Goal: Information Seeking & Learning: Check status

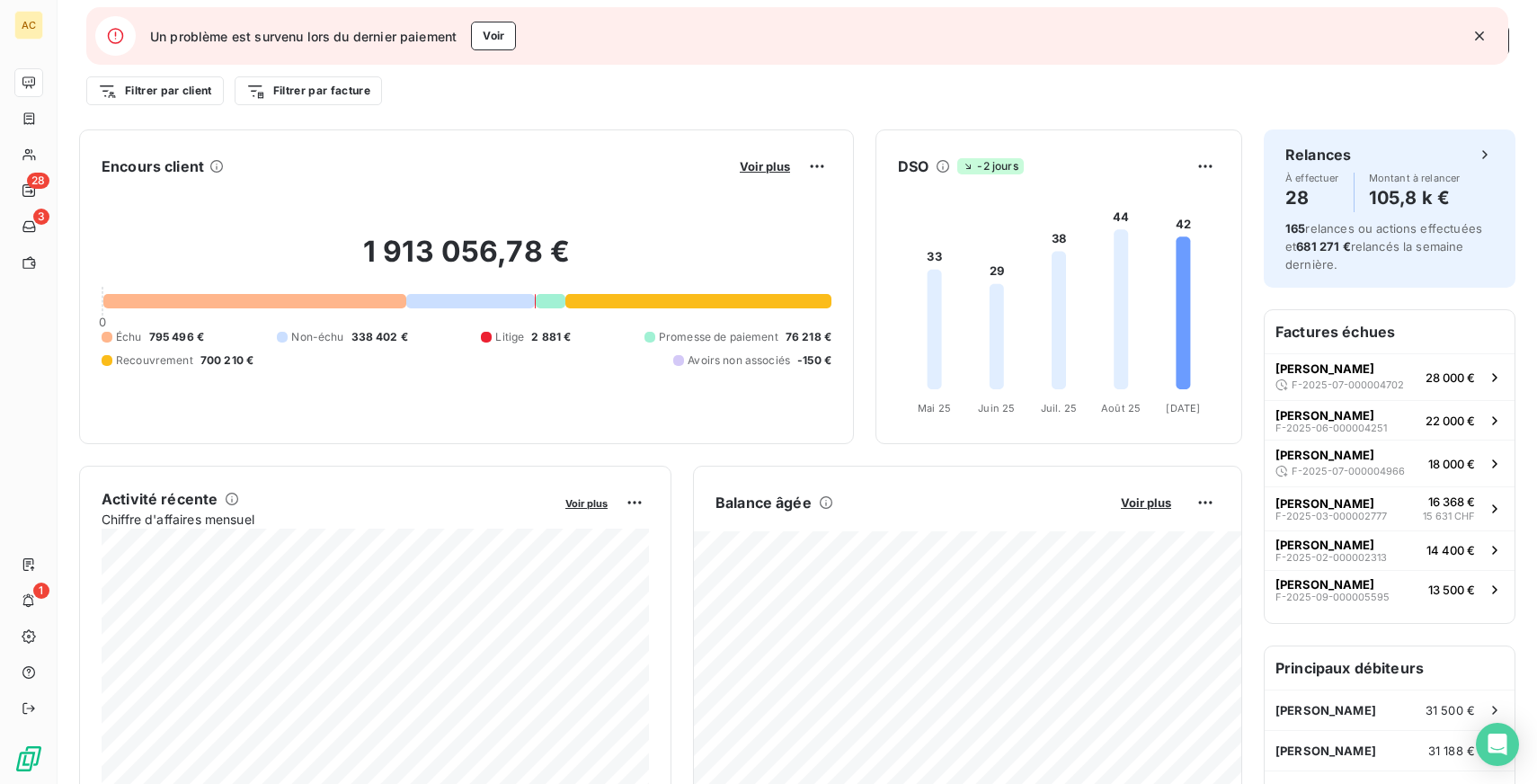
click at [1477, 34] on icon "button" at bounding box center [1480, 36] width 9 height 9
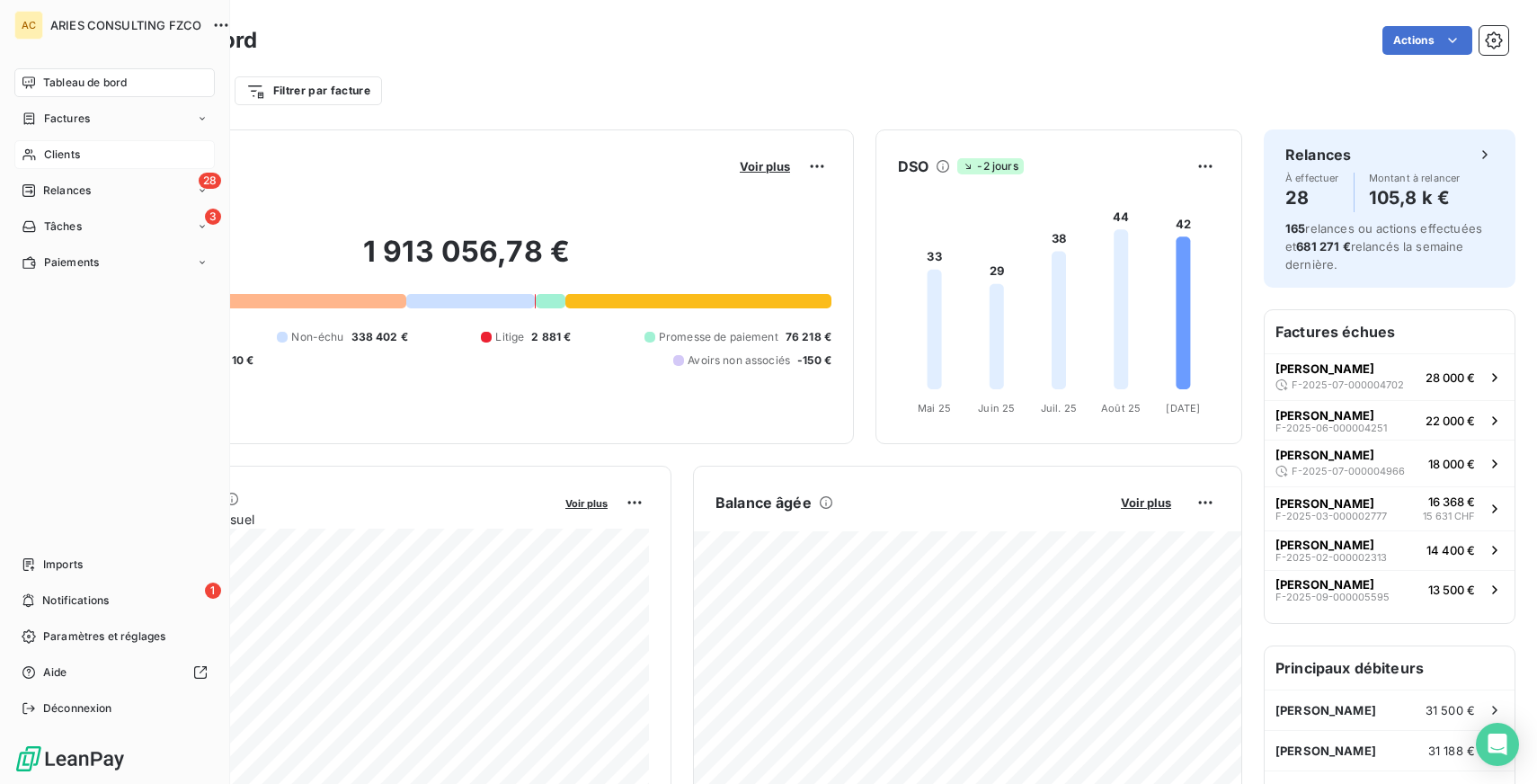
click at [55, 147] on span "Clients" at bounding box center [62, 154] width 36 height 16
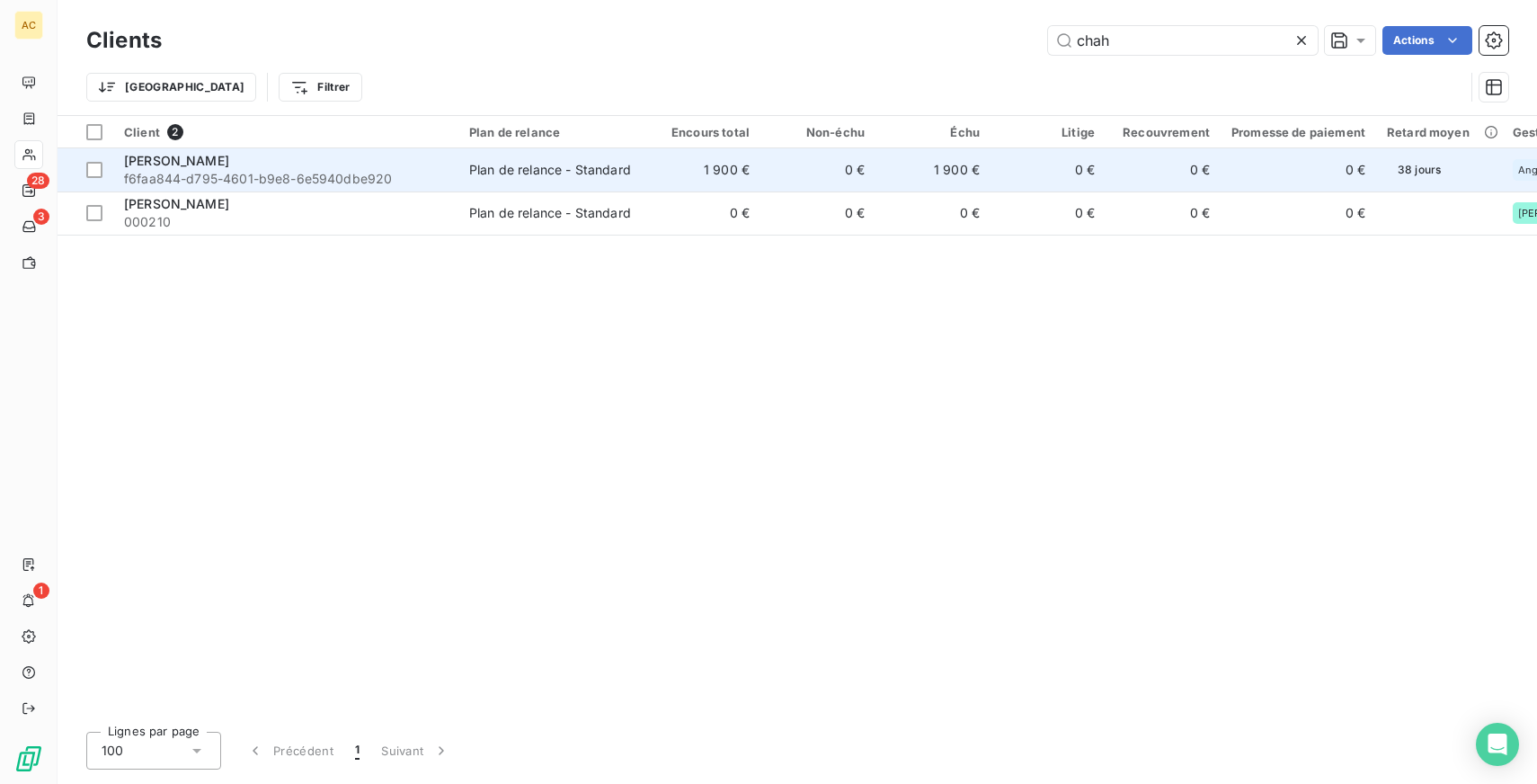
type input "chah"
click at [280, 160] on div "[PERSON_NAME]" at bounding box center [286, 161] width 323 height 18
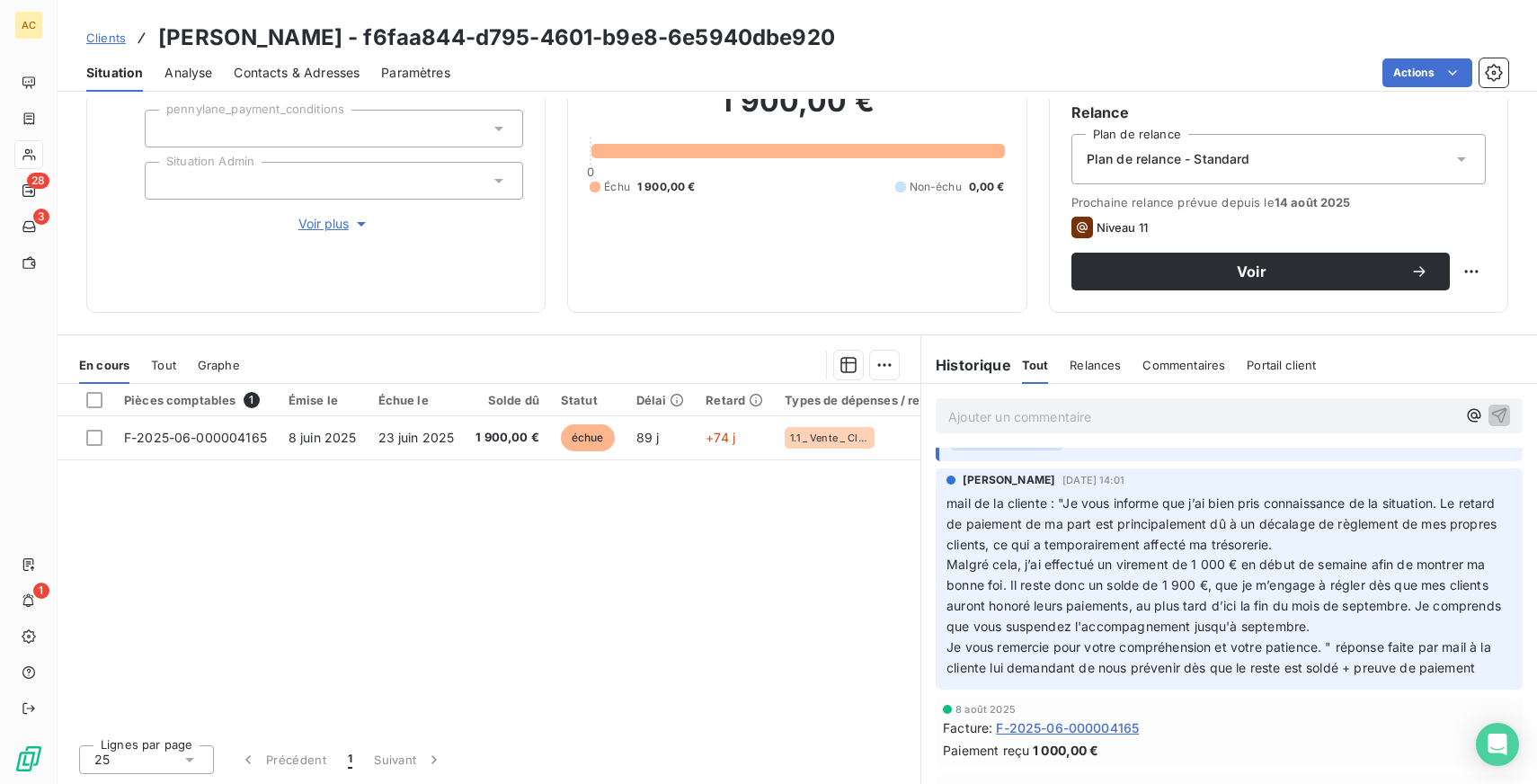
scroll to position [47, 0]
click at [95, 38] on span "Clients" at bounding box center [106, 38] width 39 height 14
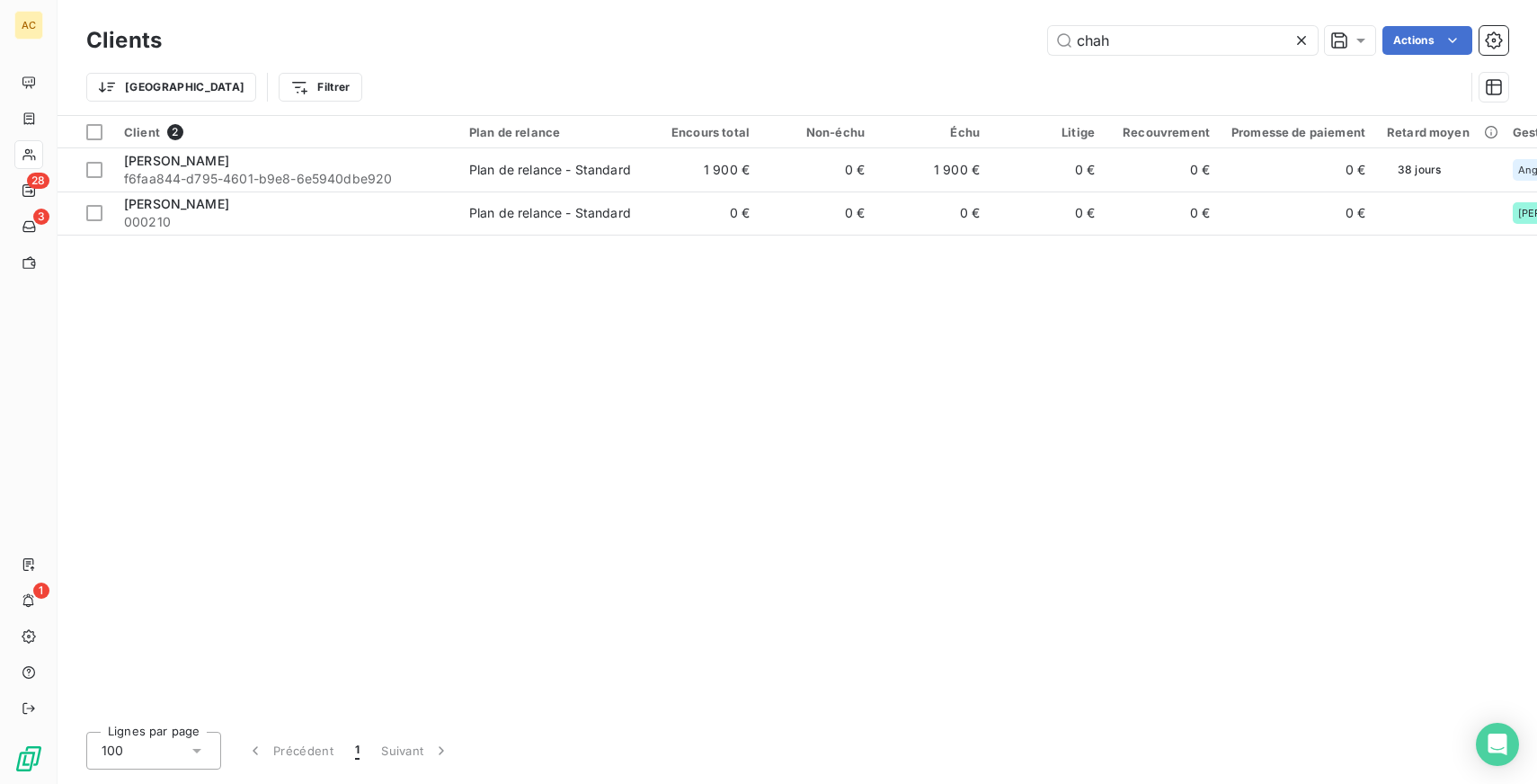
drag, startPoint x: 1134, startPoint y: 46, endPoint x: 1040, endPoint y: 46, distance: 94.0
click at [1040, 46] on div "chah Actions" at bounding box center [845, 40] width 1325 height 29
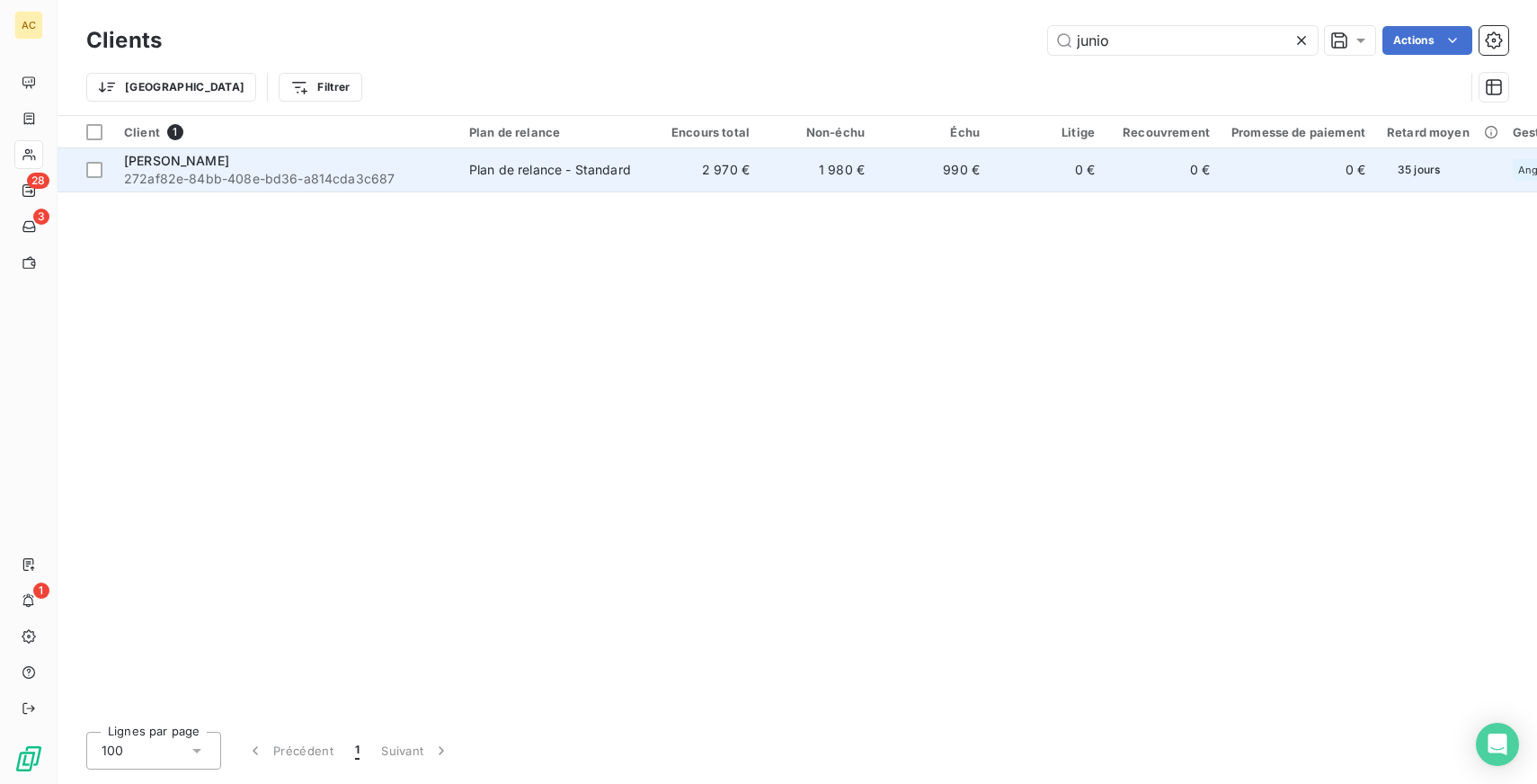
type input "junio"
click at [651, 169] on td "2 970 €" at bounding box center [702, 170] width 115 height 43
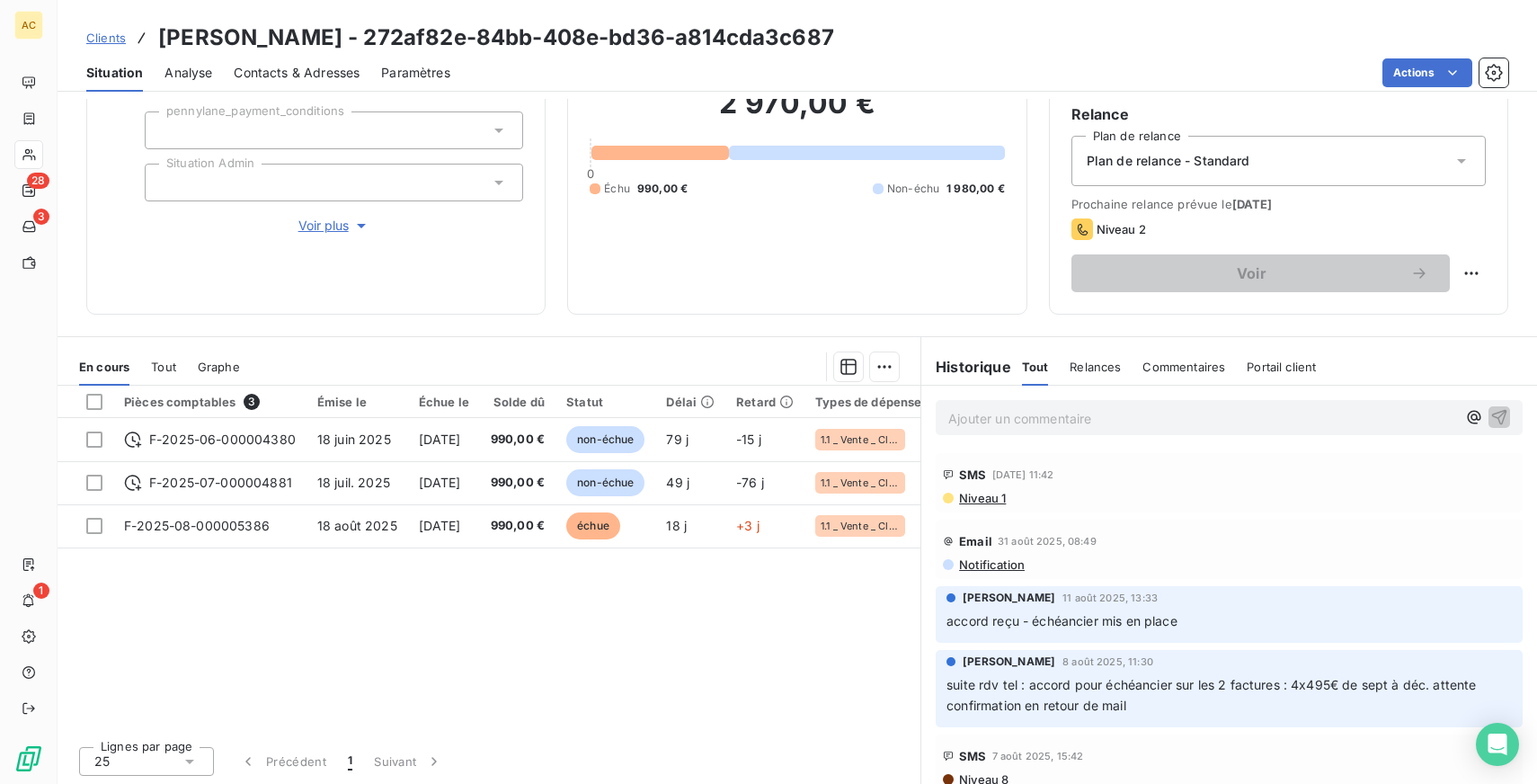
scroll to position [165, 0]
click at [165, 366] on span "Tout" at bounding box center [164, 364] width 25 height 14
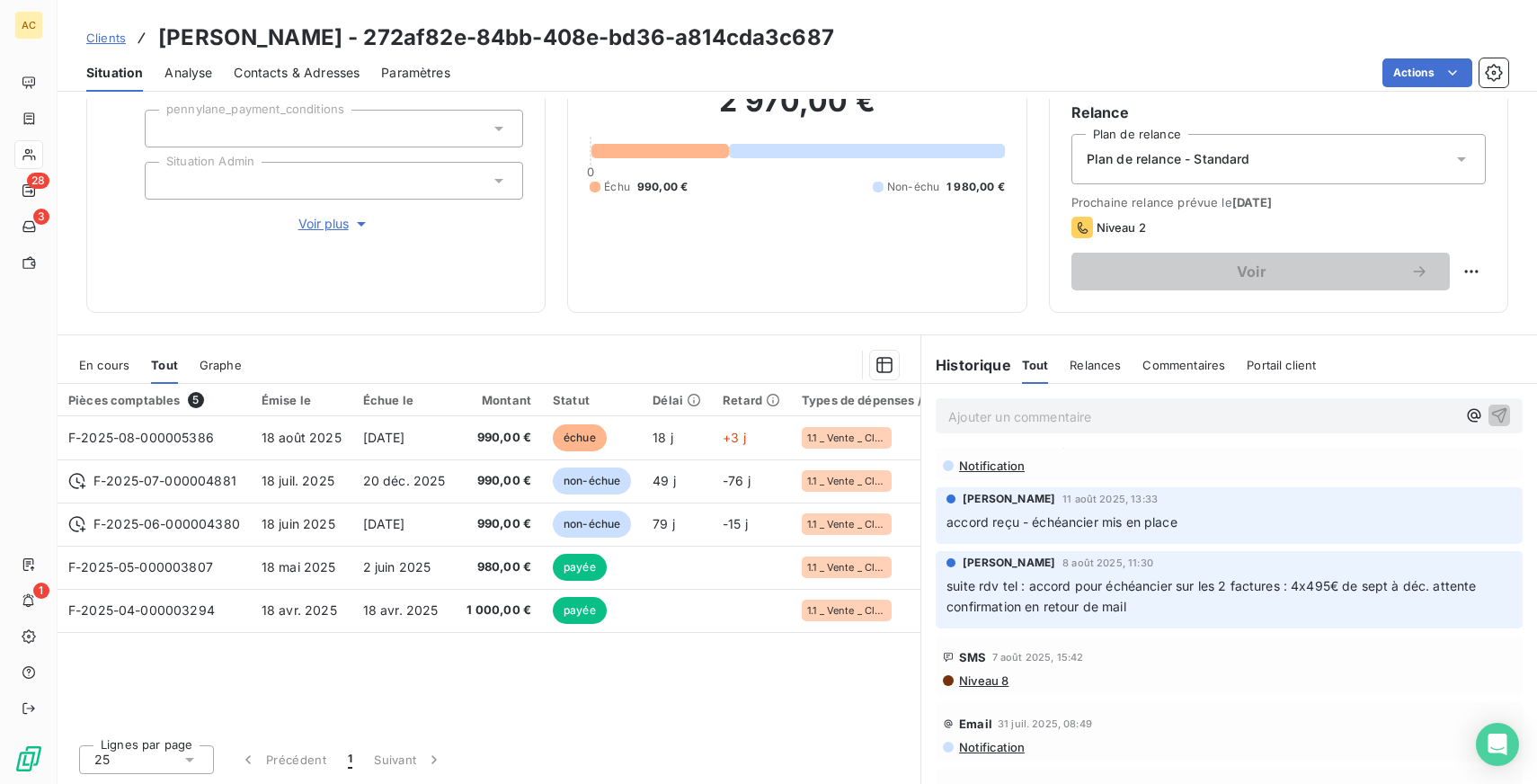
scroll to position [96, 0]
click at [105, 37] on span "Clients" at bounding box center [106, 38] width 39 height 14
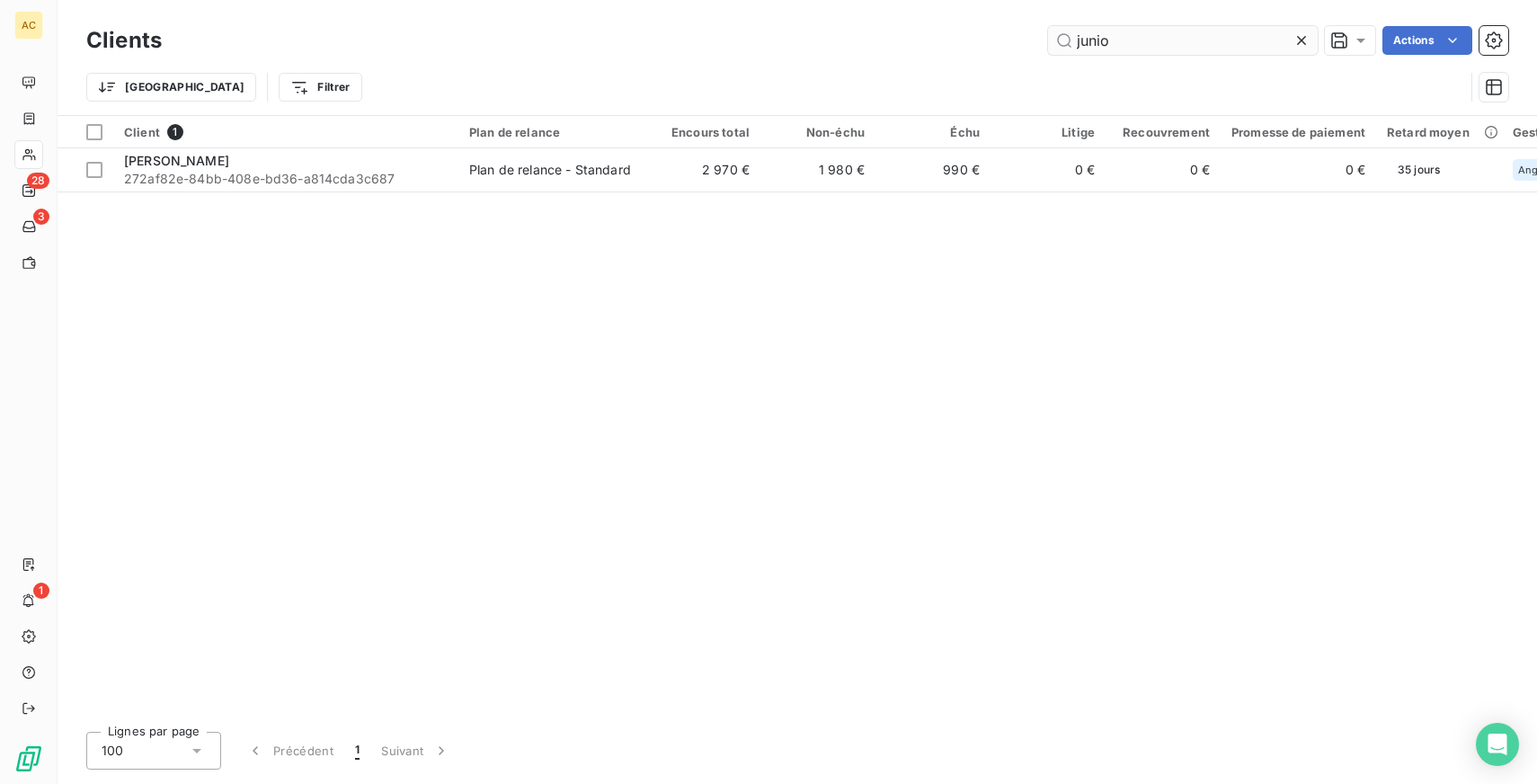
drag, startPoint x: 1206, startPoint y: 36, endPoint x: 1052, endPoint y: 35, distance: 154.0
click at [1052, 35] on input "junio" at bounding box center [1183, 40] width 270 height 29
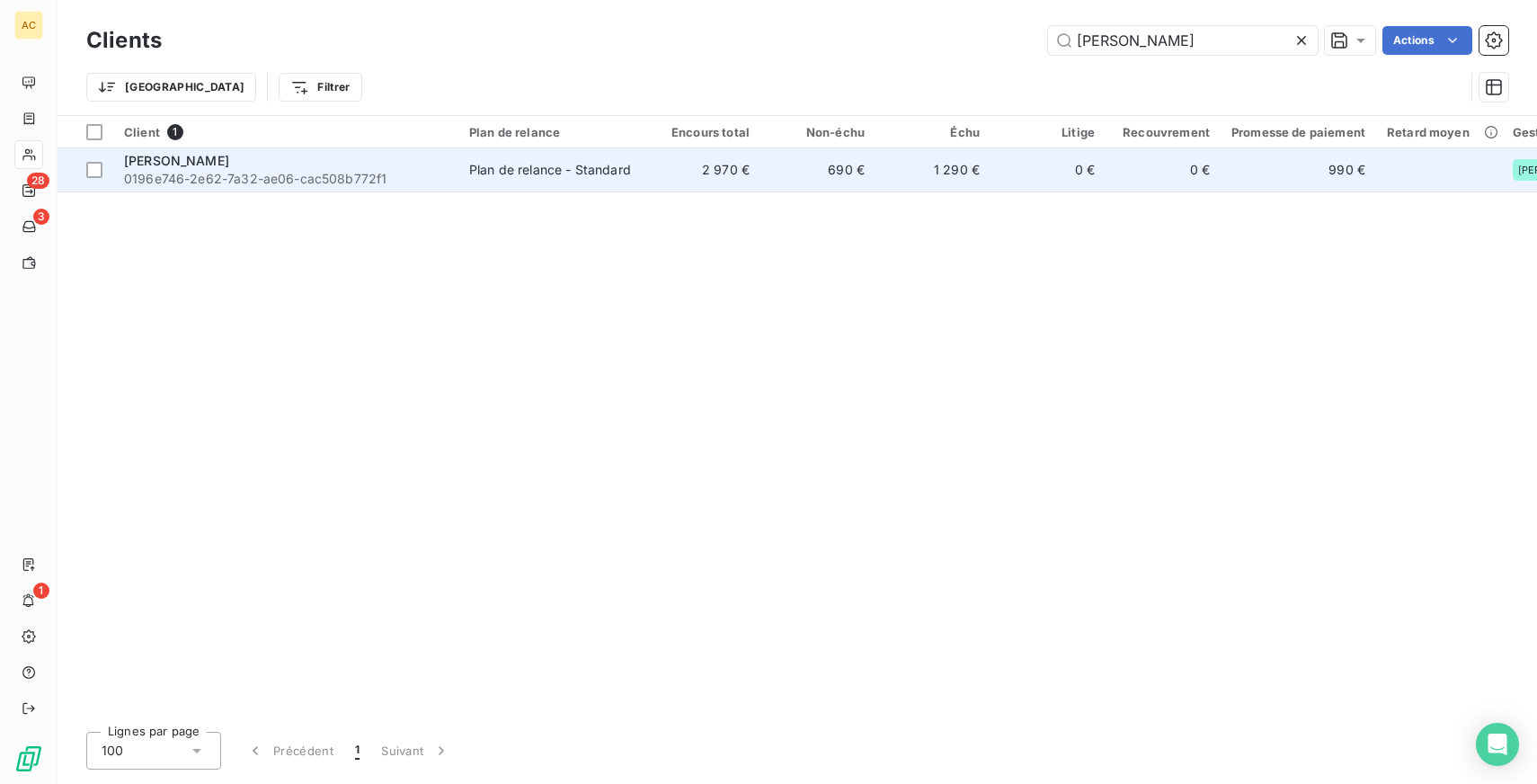
type input "[PERSON_NAME]"
click at [339, 167] on div "[PERSON_NAME]" at bounding box center [286, 161] width 323 height 18
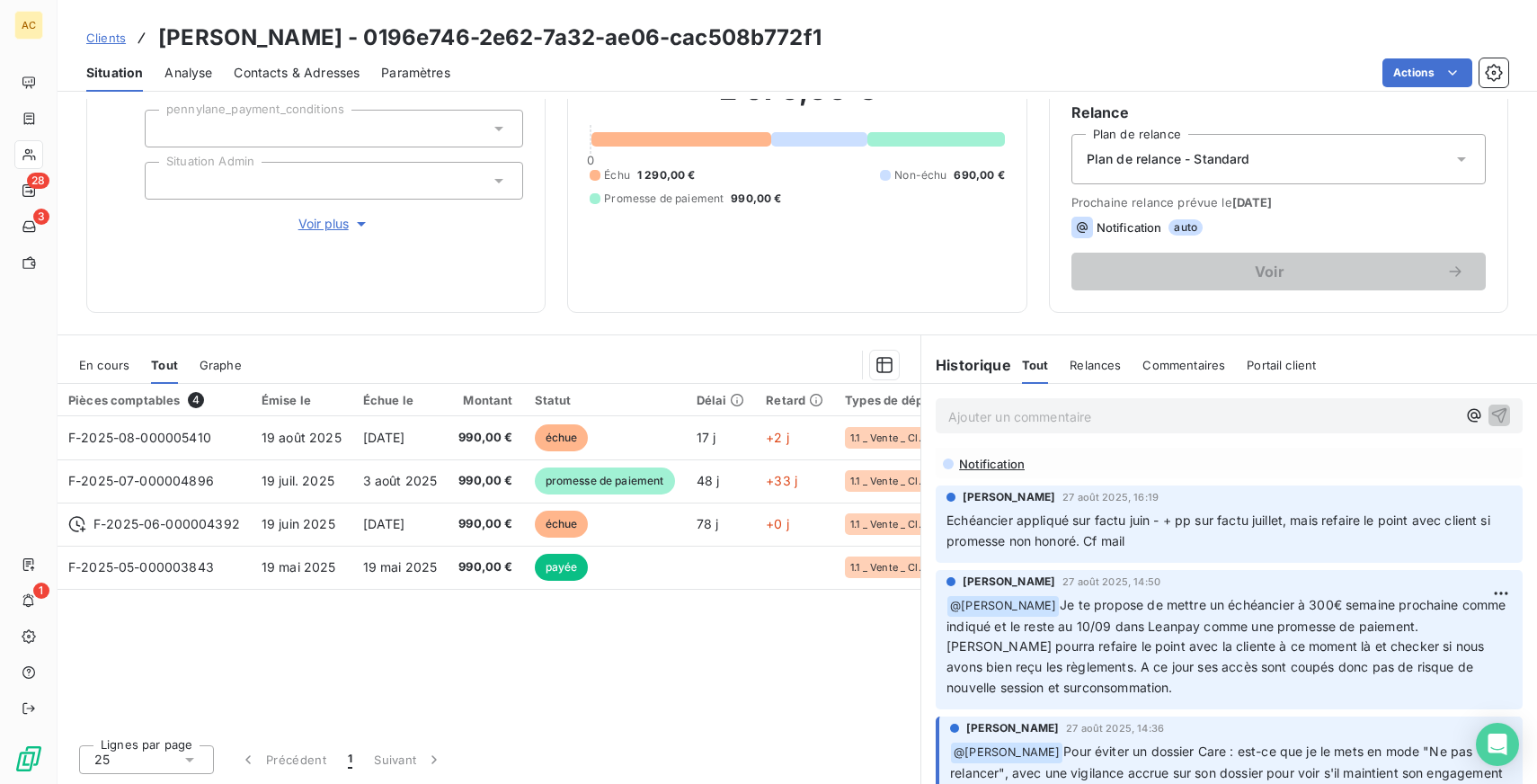
scroll to position [160, 0]
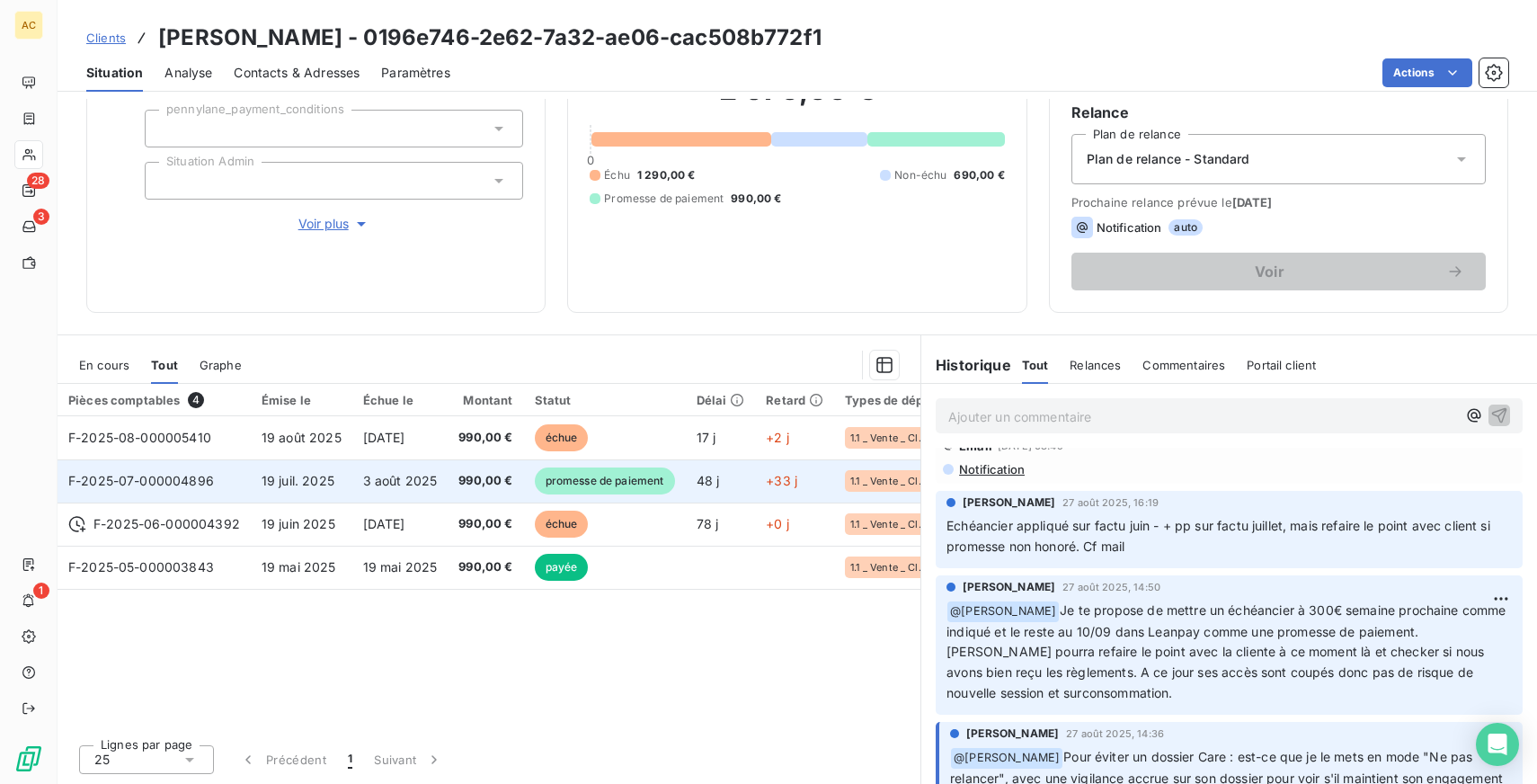
click at [437, 478] on td "3 août 2025" at bounding box center [400, 481] width 96 height 43
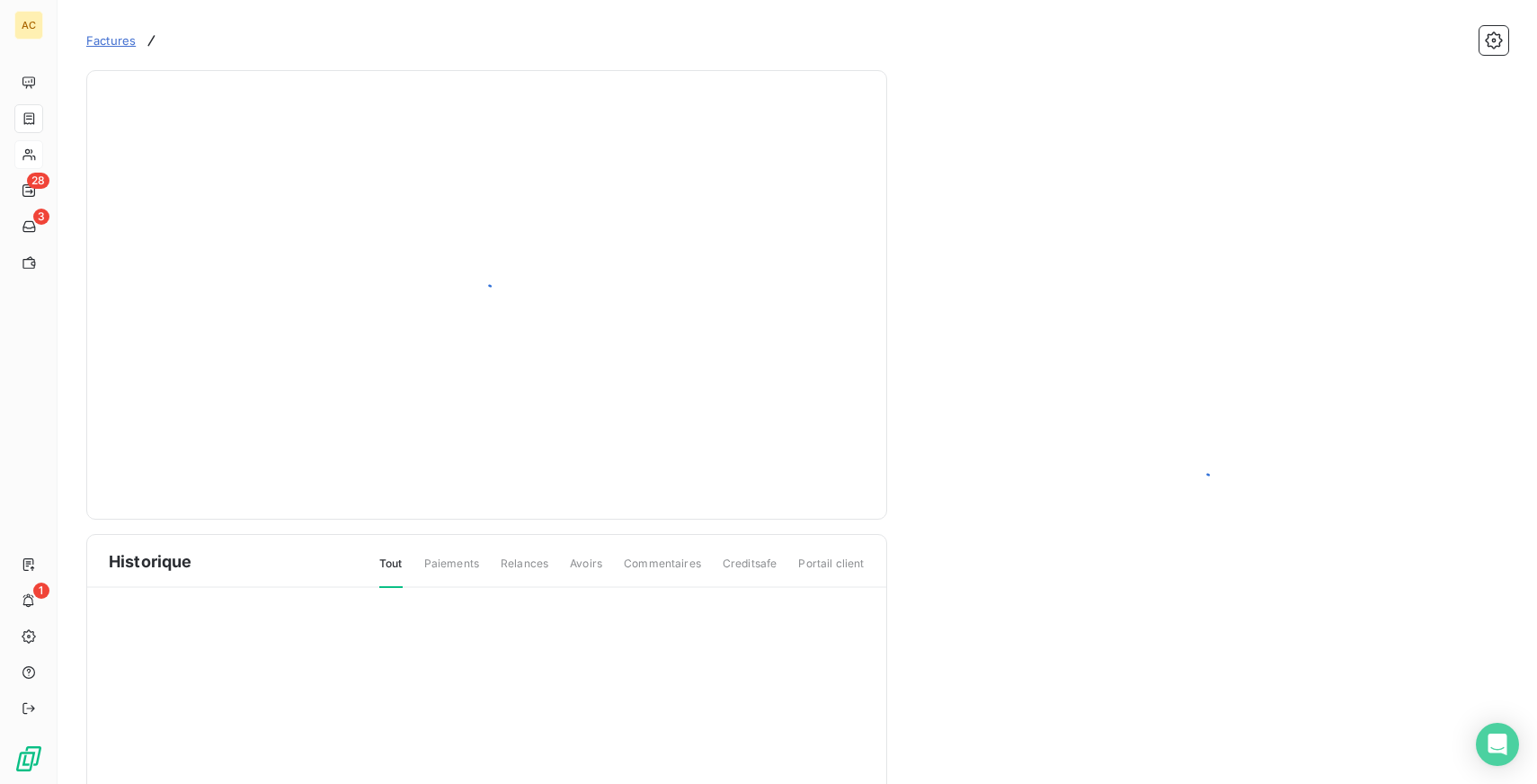
click at [462, 556] on span "Paiements" at bounding box center [451, 571] width 55 height 31
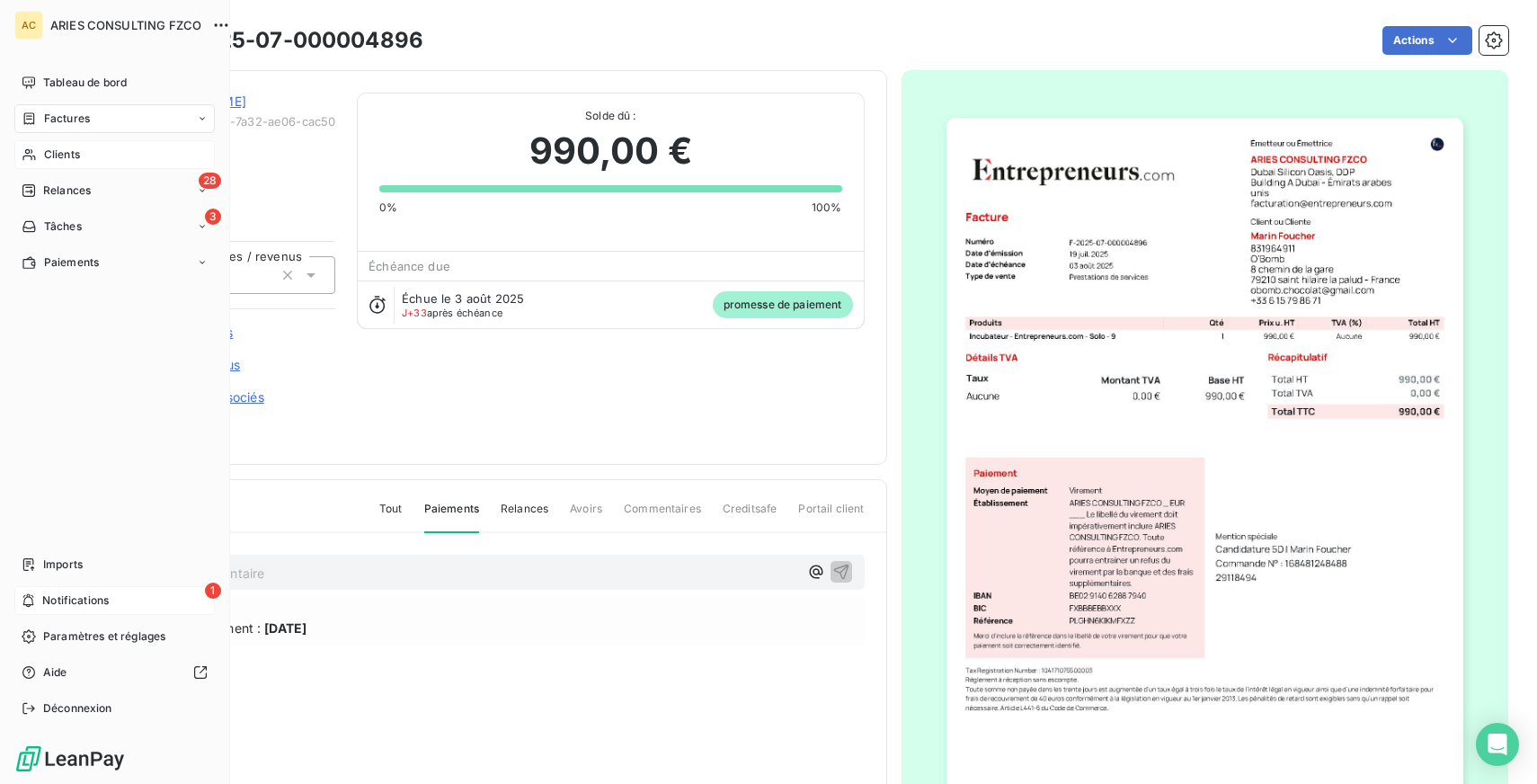
click at [102, 595] on span "Notifications" at bounding box center [75, 600] width 67 height 16
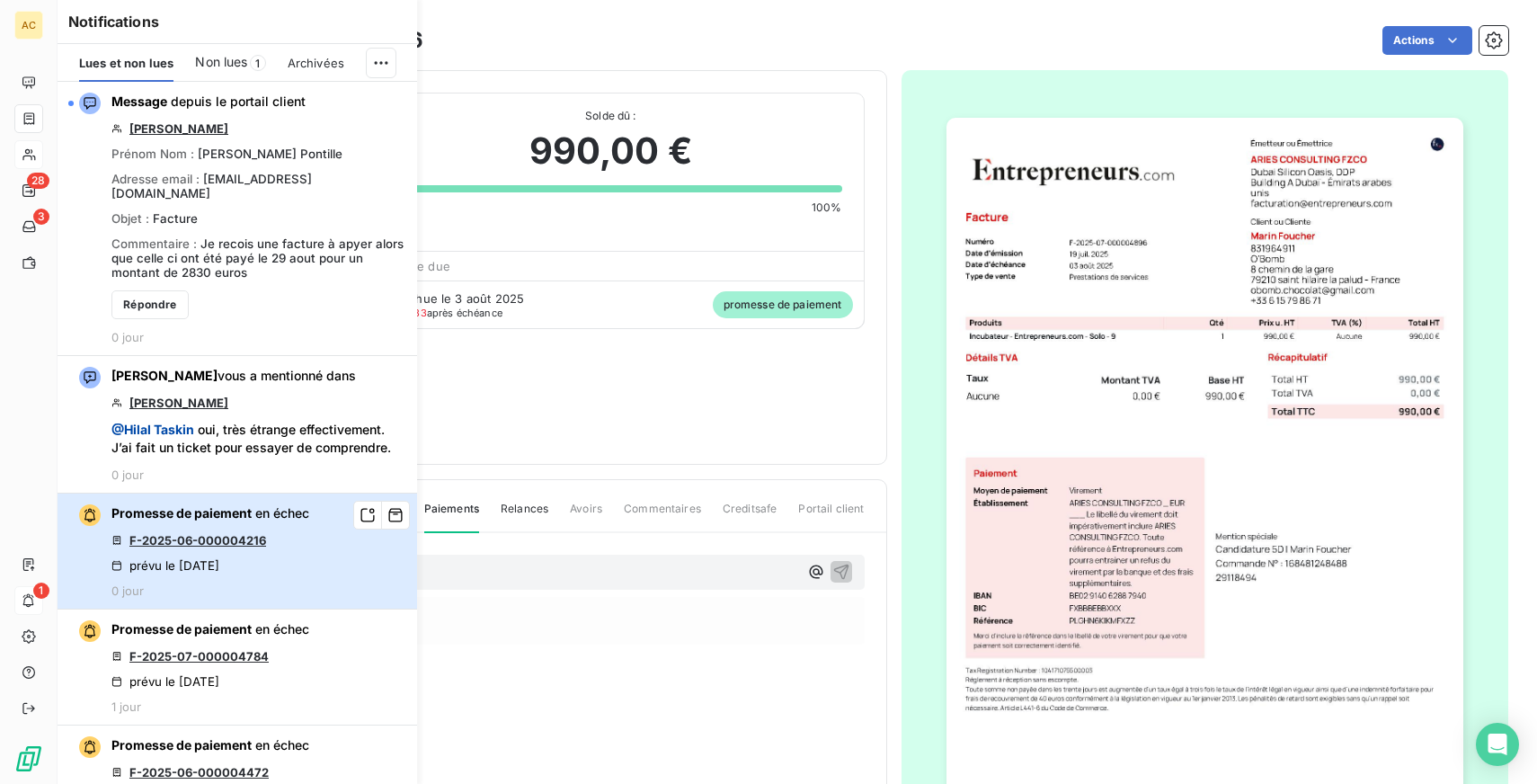
click at [296, 526] on div "Promesse de paiement en échec F-2025-06-000004216 prévu le [DATE] 0 jour" at bounding box center [211, 550] width 197 height 93
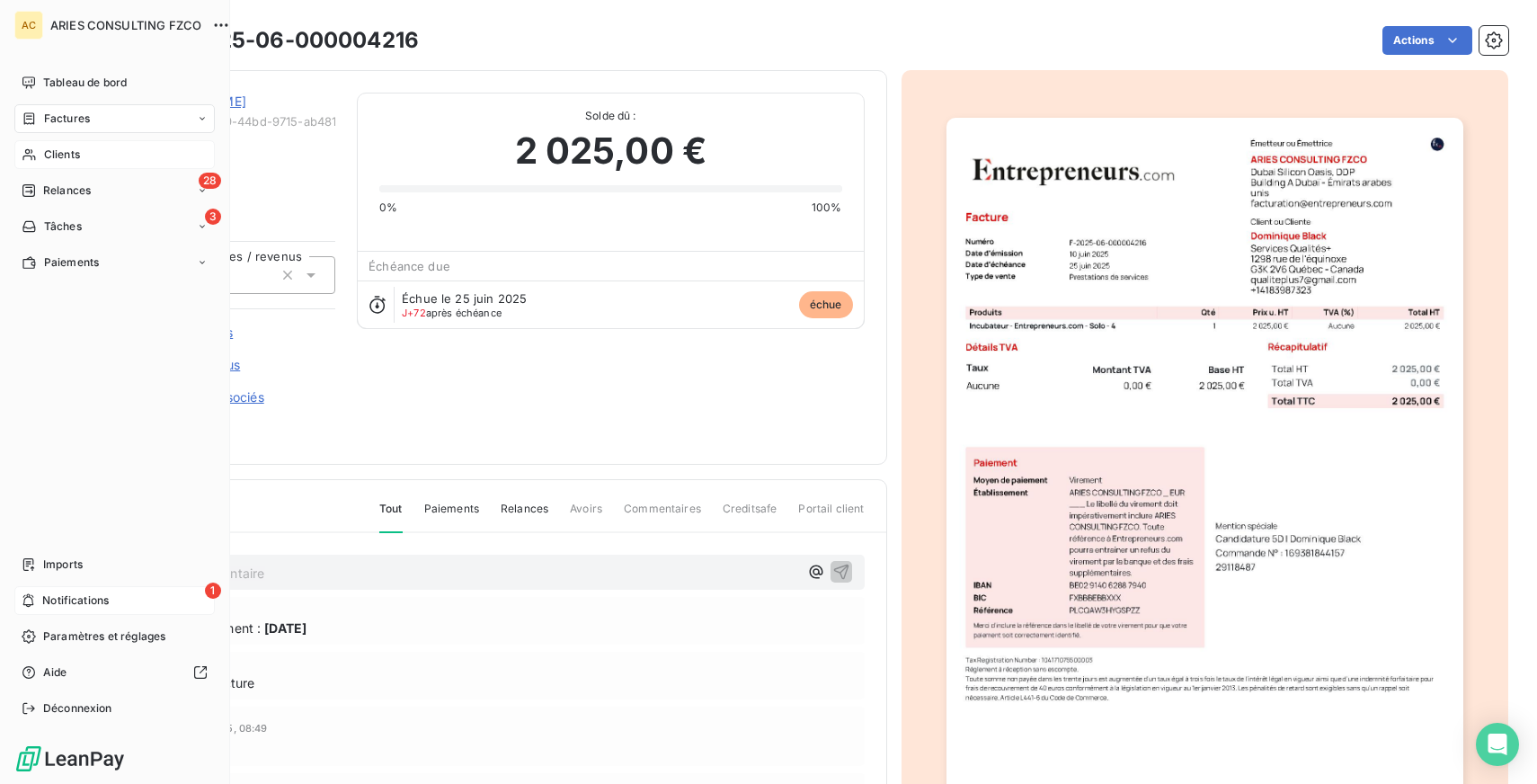
click at [89, 609] on div "1 Notifications" at bounding box center [114, 600] width 200 height 29
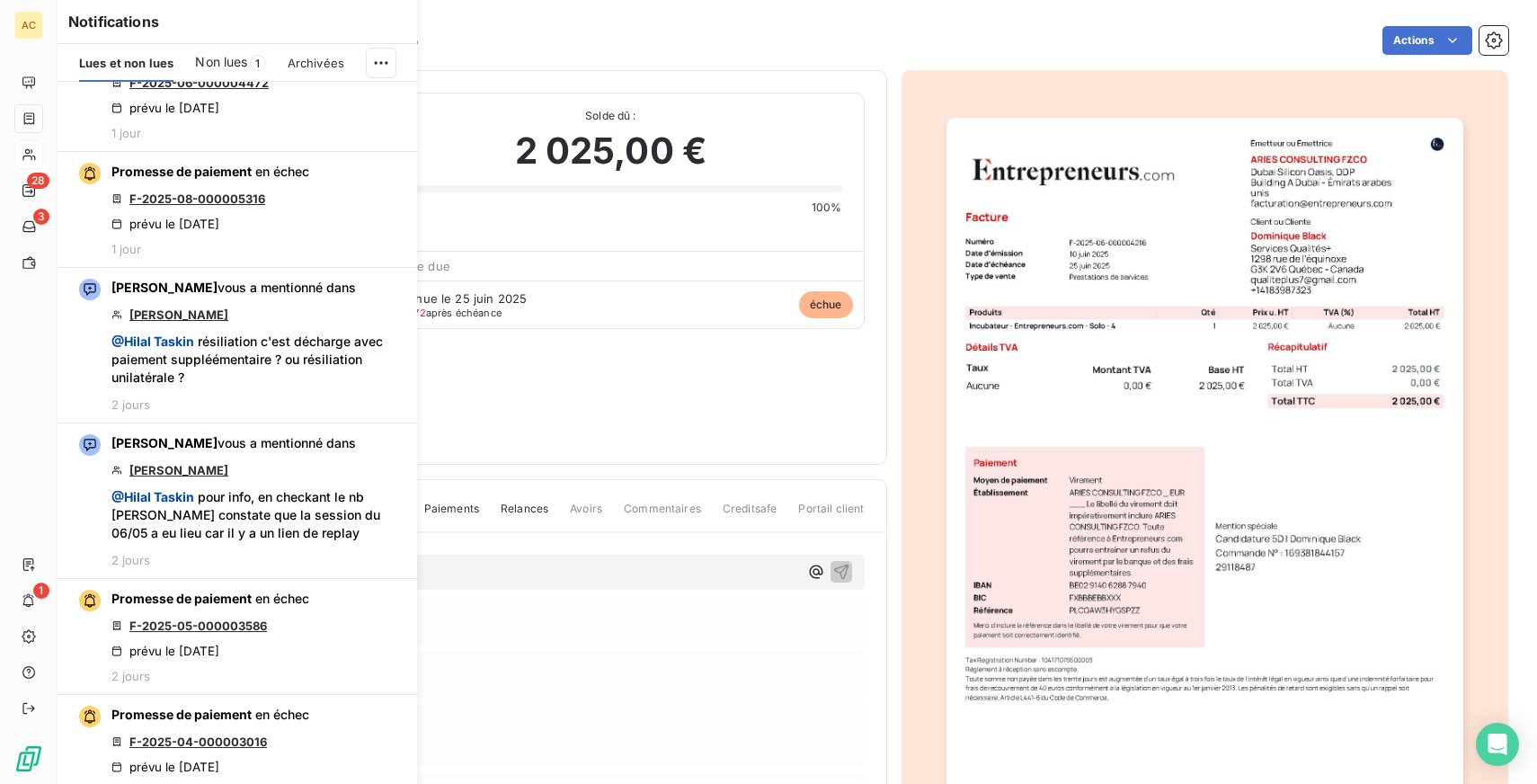
scroll to position [692, 0]
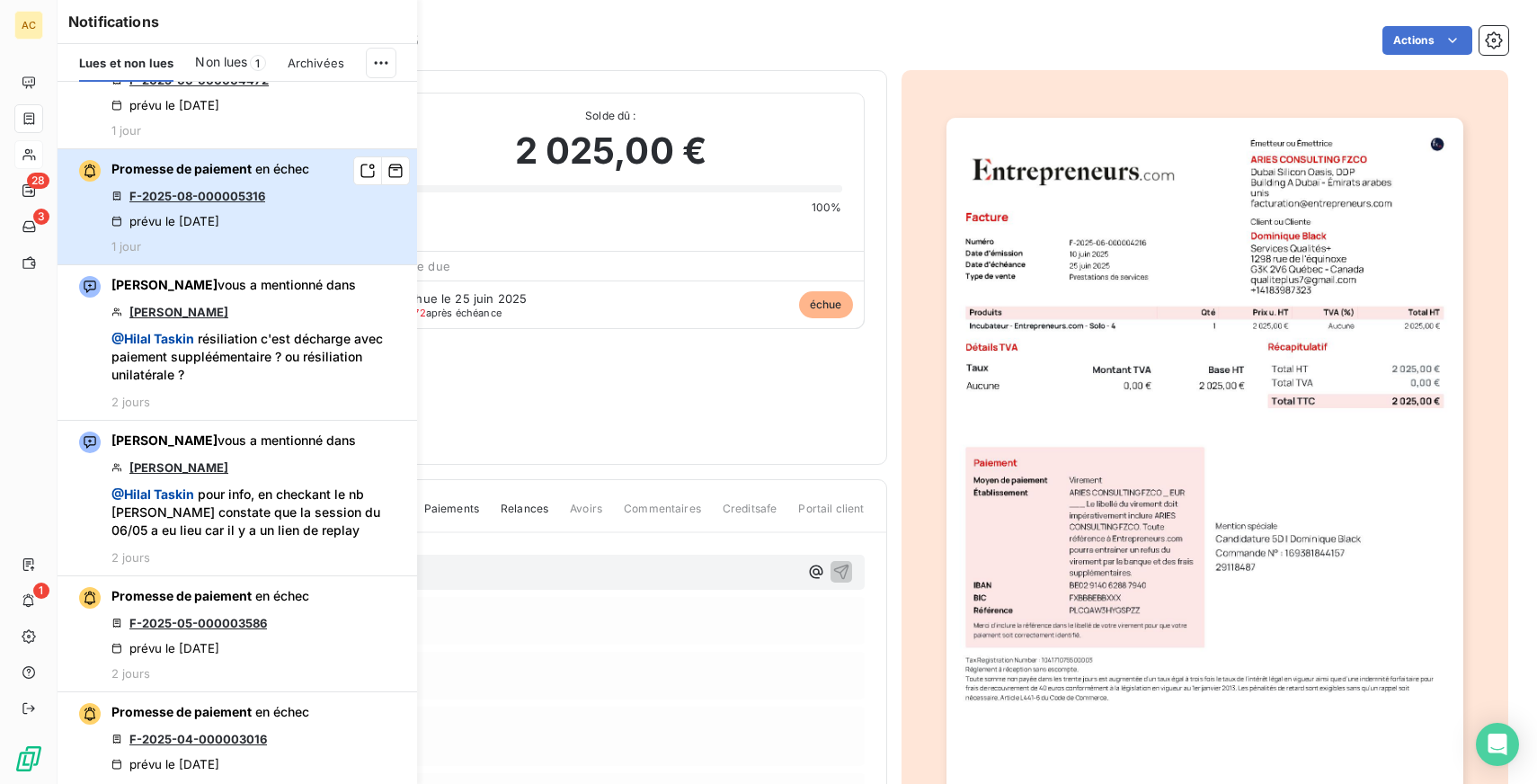
click at [270, 195] on div "Promesse de paiement en échec F-2025-08-000005316 prévu le [DATE] 1 jour" at bounding box center [211, 206] width 197 height 93
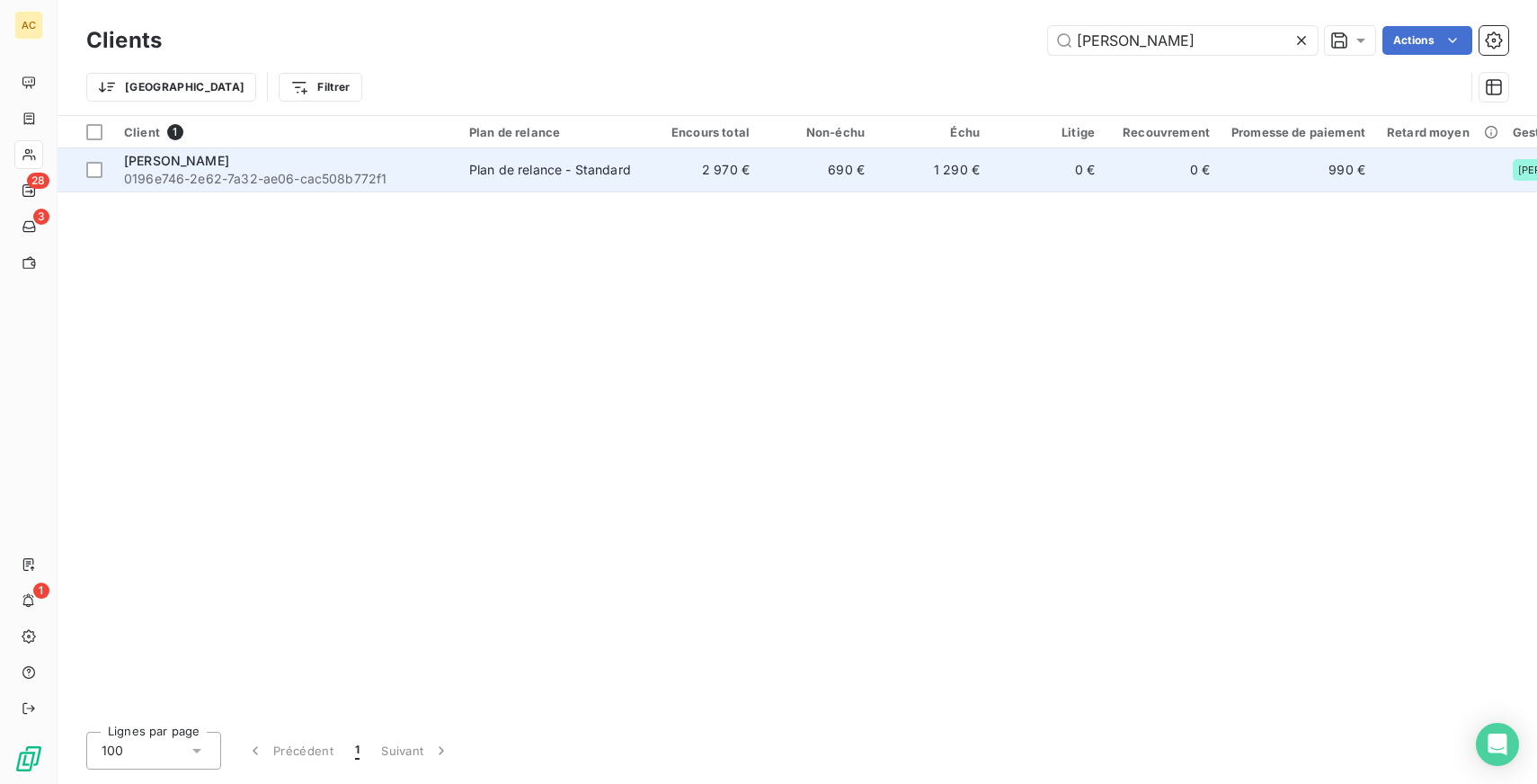
click at [283, 165] on div "[PERSON_NAME]" at bounding box center [286, 161] width 323 height 18
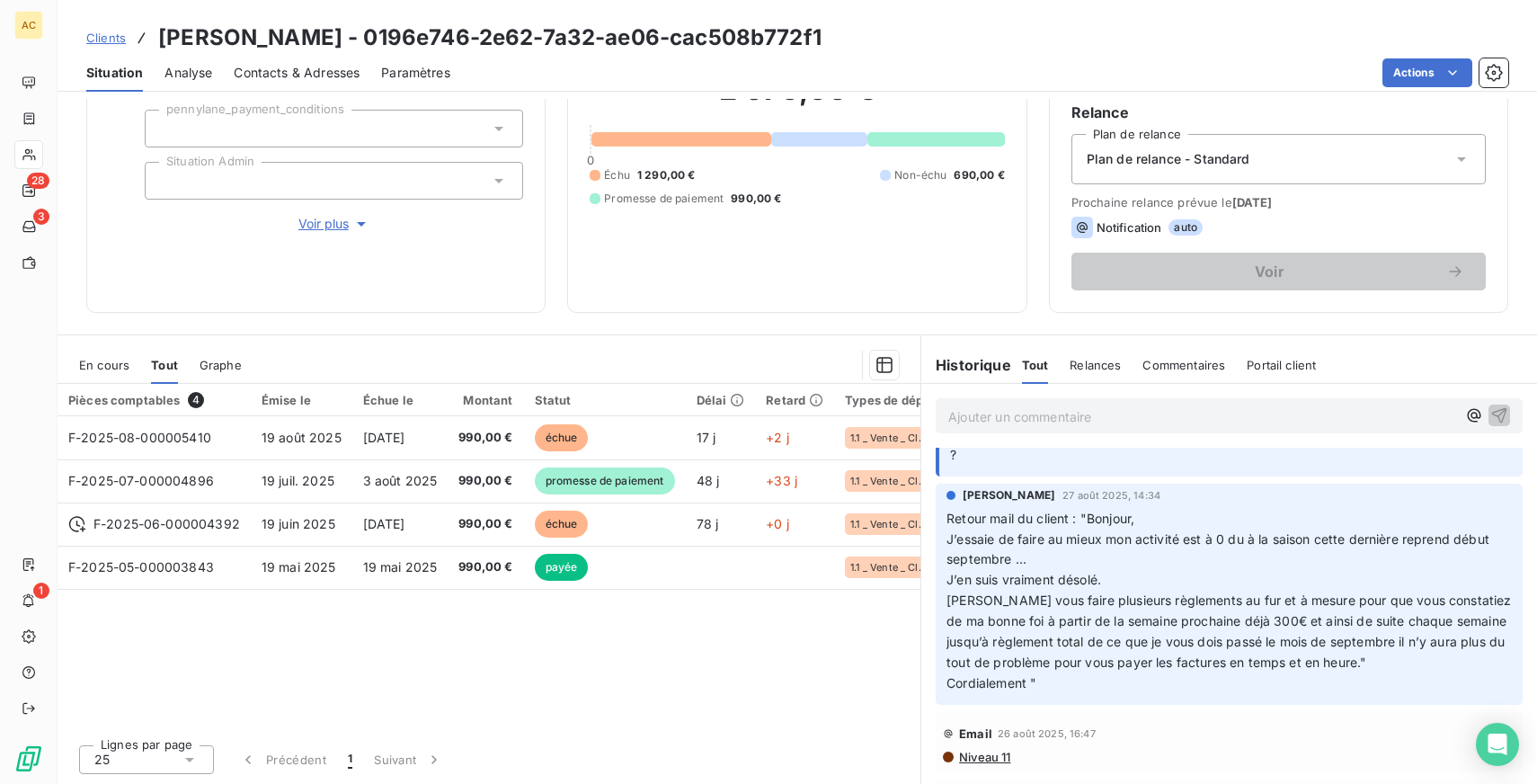
scroll to position [501, 0]
click at [327, 220] on span "Voir plus" at bounding box center [334, 223] width 71 height 18
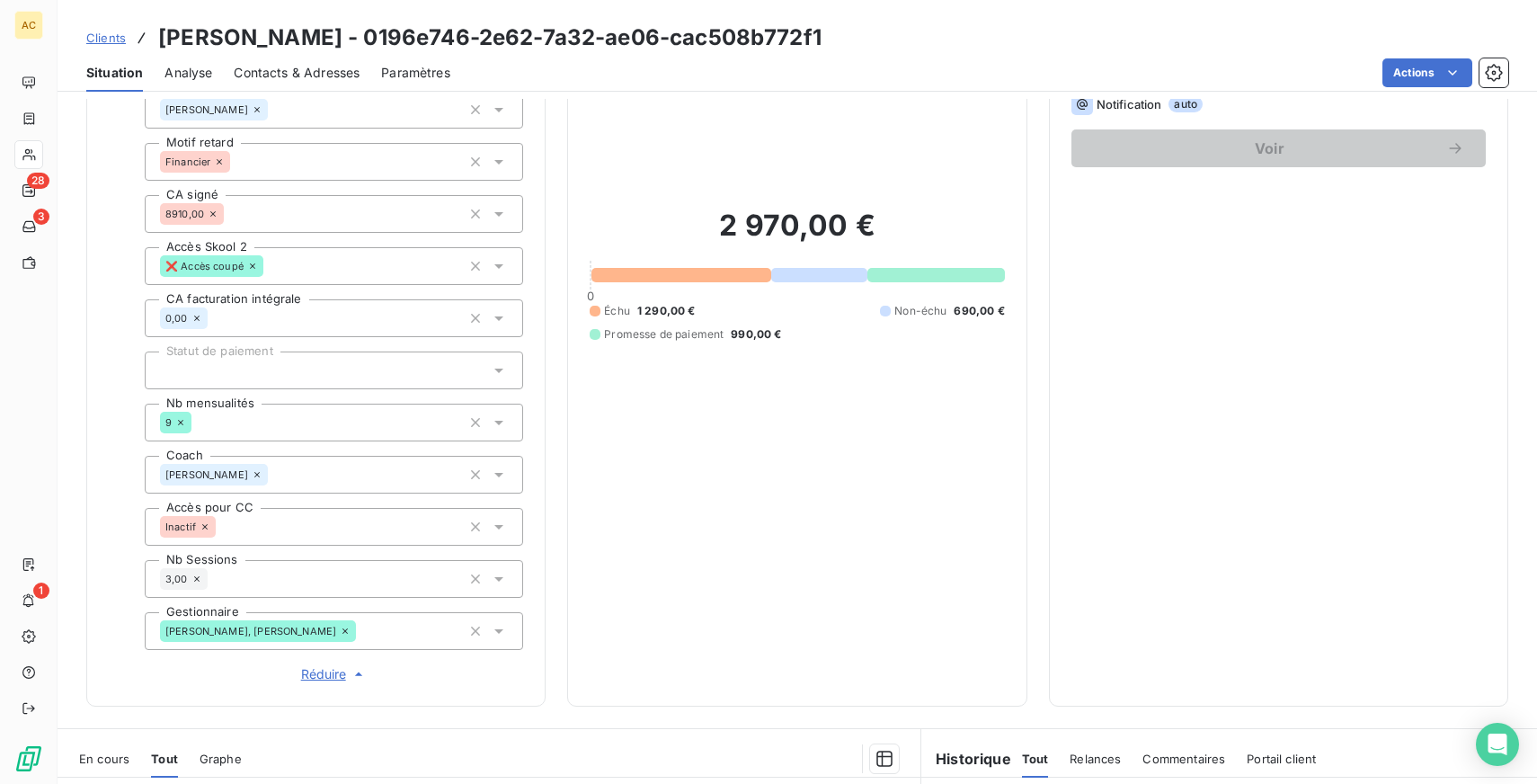
scroll to position [292, 0]
